Goal: Information Seeking & Learning: Learn about a topic

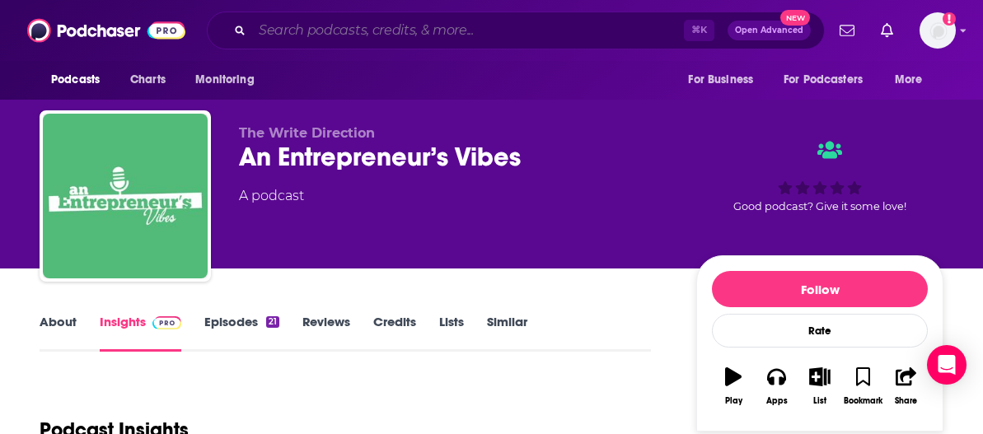
click at [414, 38] on input "Search podcasts, credits, & more..." at bounding box center [468, 30] width 432 height 26
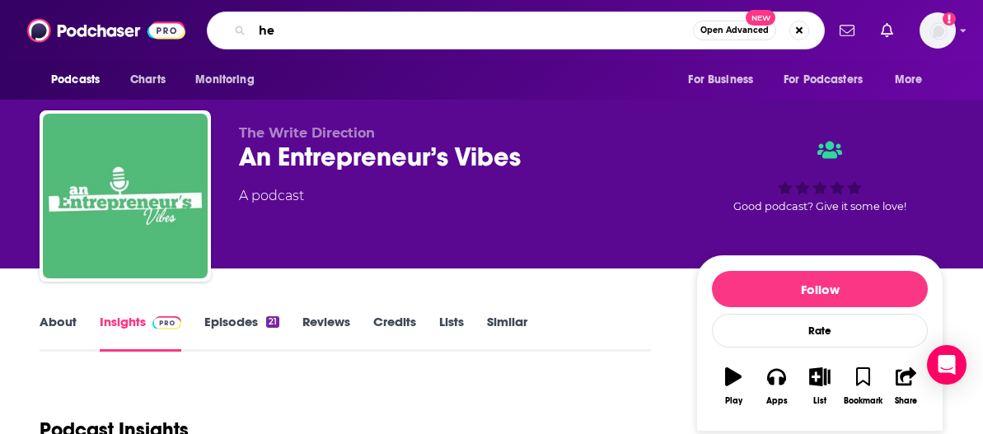
type input "h"
type input "The Jorno"
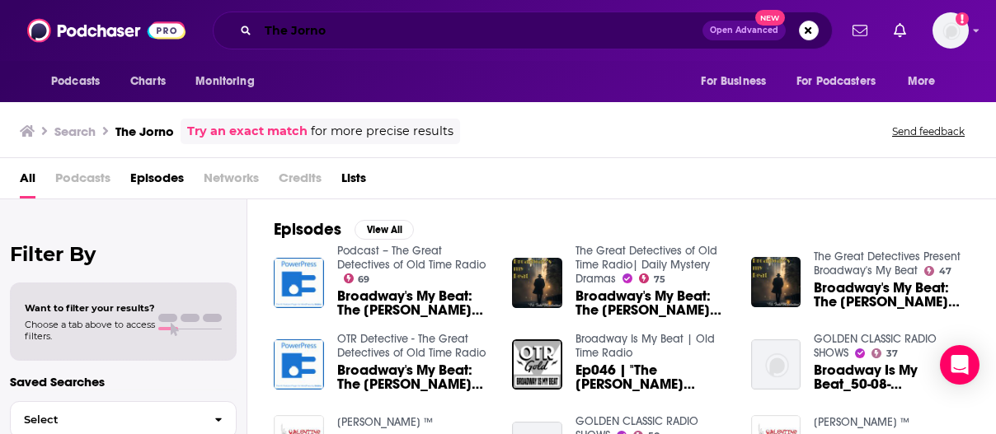
click at [423, 30] on input "The Jorno" at bounding box center [480, 30] width 444 height 26
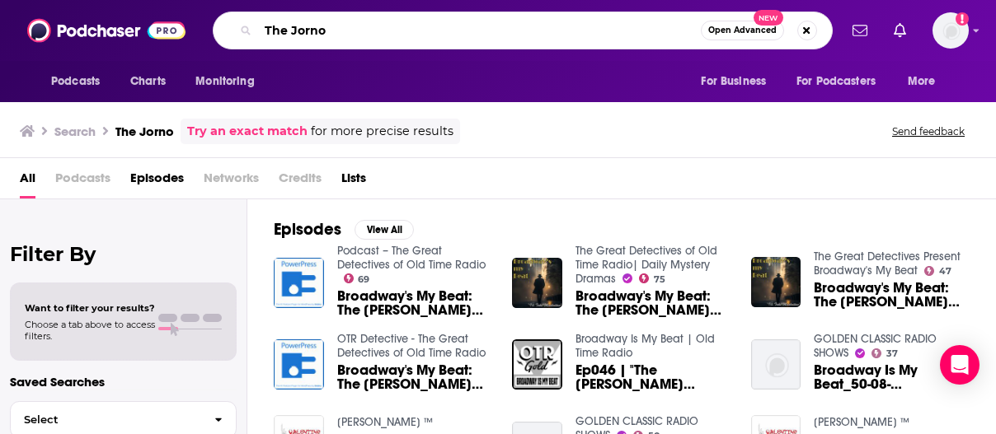
click at [423, 30] on input "The Jorno" at bounding box center [479, 30] width 443 height 26
paste input "ōrni"
type input "The Jōrni"
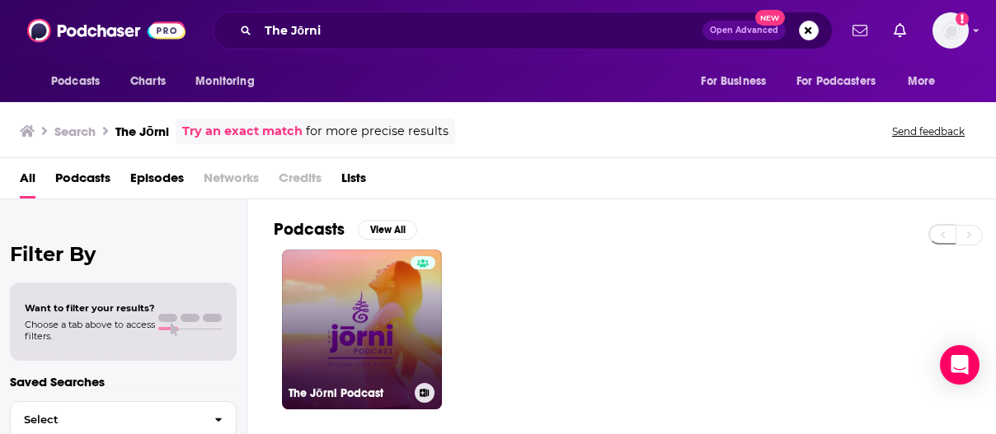
click at [325, 341] on link "The Jōrni Podcast" at bounding box center [362, 330] width 160 height 160
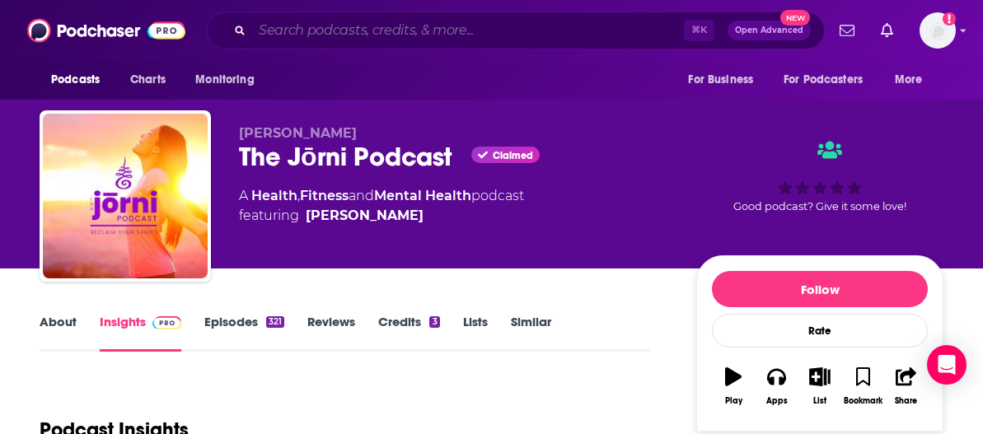
click at [307, 21] on input "Search podcasts, credits, & more..." at bounding box center [468, 30] width 432 height 26
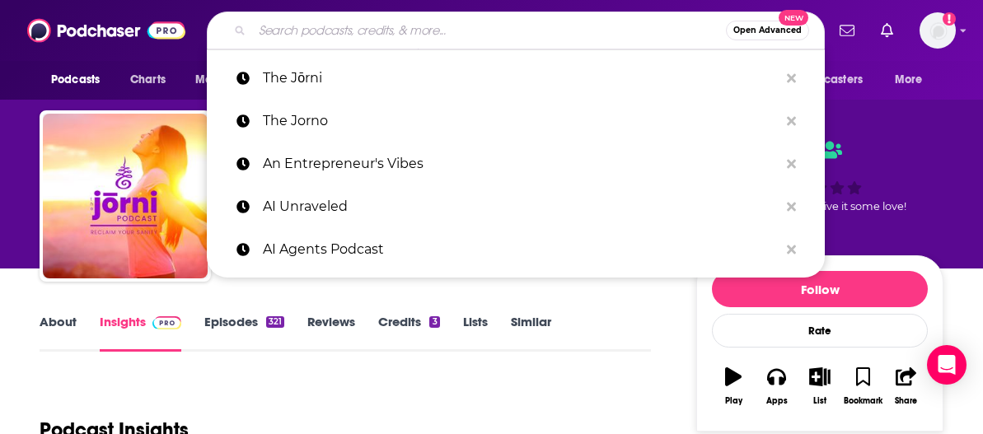
paste input "Freedom Entrepreneur"
type input "Freedom Entrepreneur"
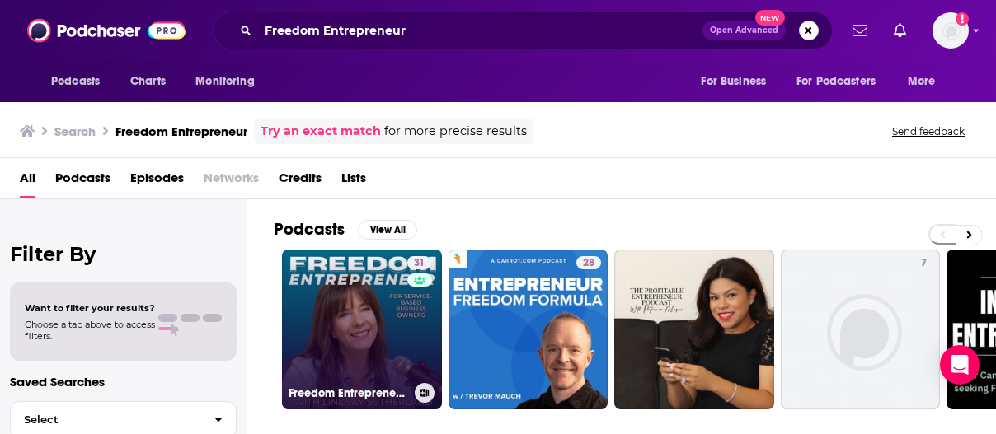
click at [334, 331] on link "31 Freedom Entrepreneur Podcast" at bounding box center [362, 330] width 160 height 160
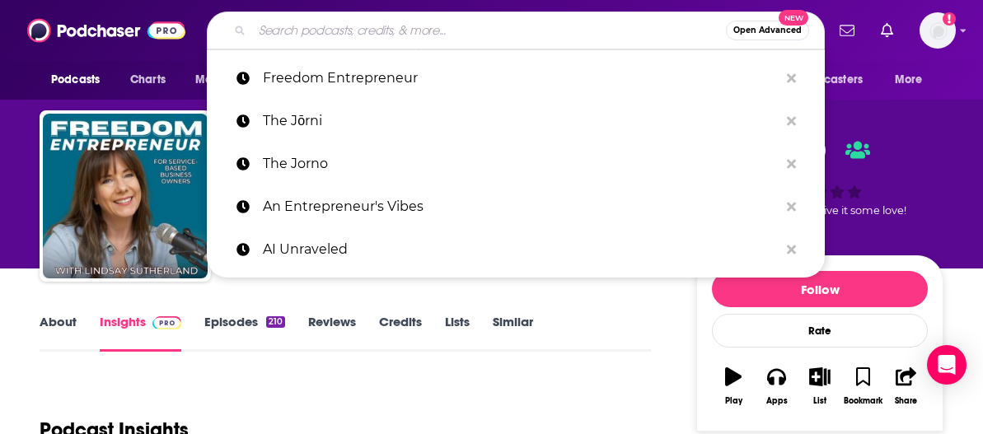
click at [389, 33] on input "Search podcasts, credits, & more..." at bounding box center [489, 30] width 474 height 26
paste input "The Advisor Podcast w/ [PERSON_NAME]"
type input "The Advisor Podcast w/ [PERSON_NAME]"
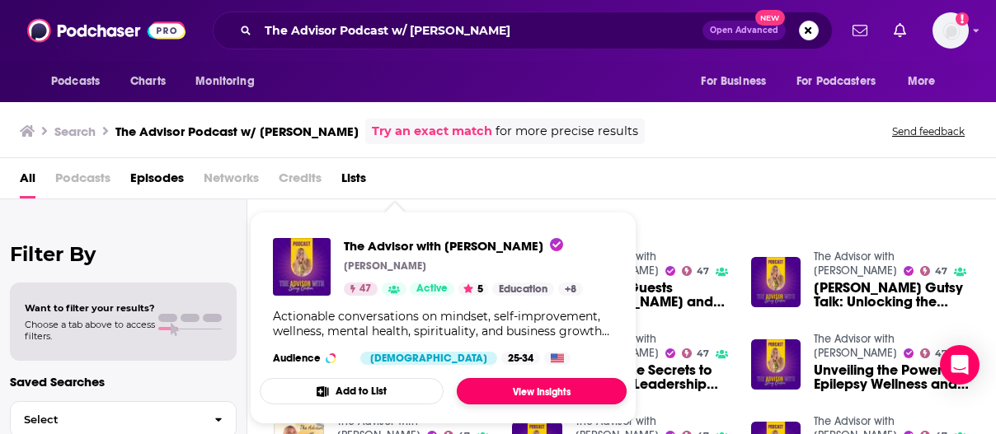
click at [509, 392] on link "View Insights" at bounding box center [542, 391] width 170 height 26
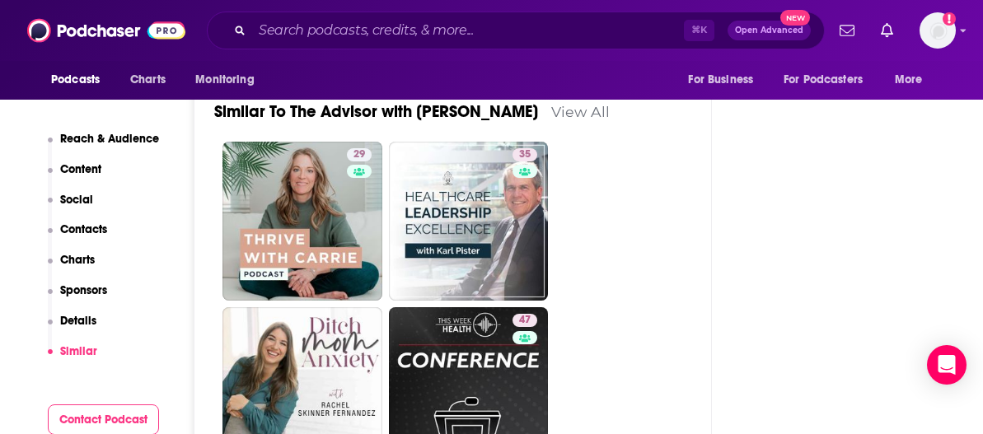
scroll to position [2692, 0]
